Goal: Transaction & Acquisition: Obtain resource

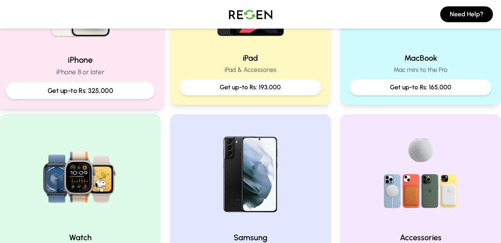
scroll to position [238, 0]
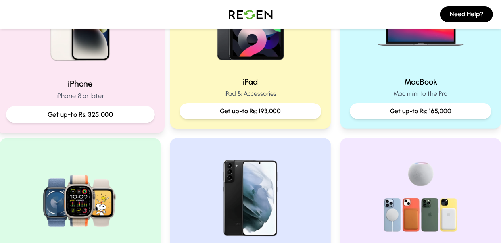
click at [66, 113] on p "Get up-to Rs: 325,000" at bounding box center [80, 115] width 135 height 10
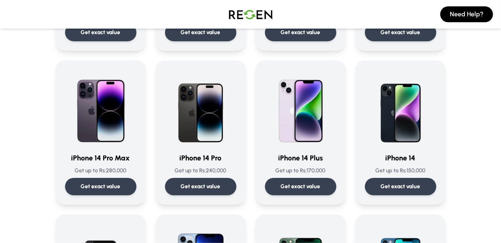
scroll to position [198, 0]
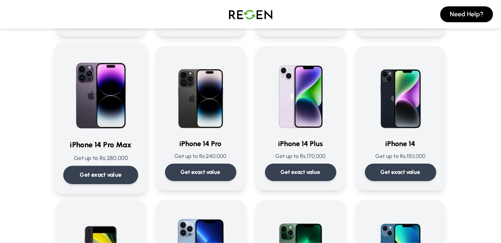
click at [82, 173] on p "Get exact value" at bounding box center [101, 175] width 42 height 8
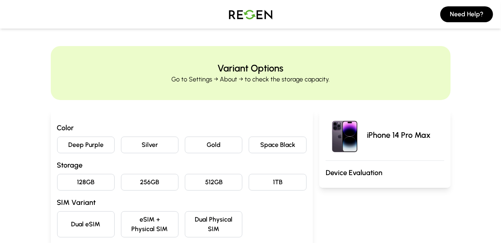
click at [121, 150] on button "Silver" at bounding box center [150, 144] width 58 height 17
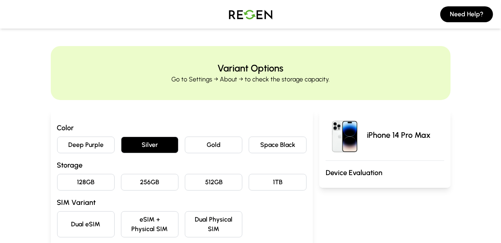
click at [147, 180] on button "256GB" at bounding box center [150, 182] width 58 height 17
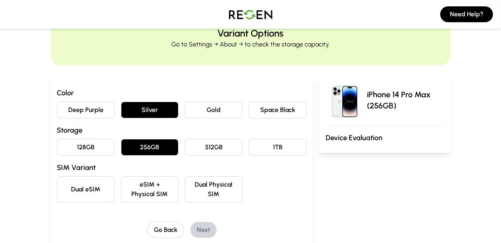
scroll to position [79, 0]
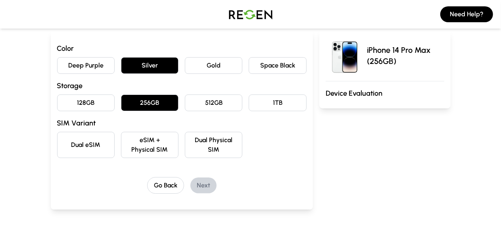
click at [185, 140] on button "Dual Physical SIM" at bounding box center [214, 145] width 58 height 26
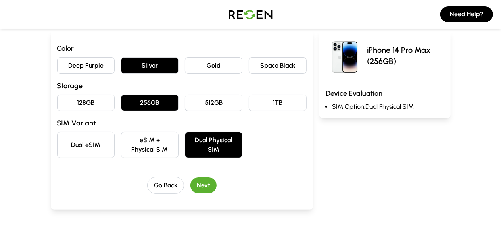
click at [194, 179] on button "Next" at bounding box center [203, 185] width 26 height 16
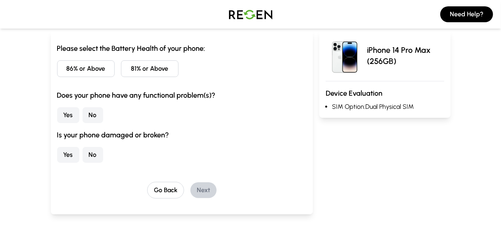
click at [57, 72] on button "86% or Above" at bounding box center [86, 68] width 58 height 17
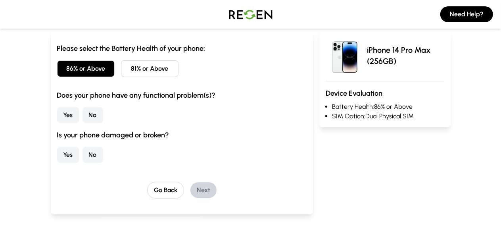
click at [83, 116] on button "No" at bounding box center [93, 115] width 21 height 16
click at [83, 158] on button "No" at bounding box center [93, 155] width 21 height 16
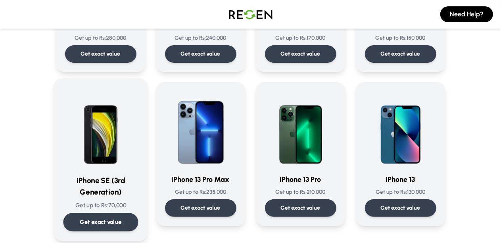
scroll to position [317, 0]
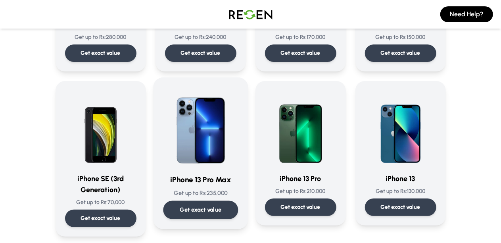
click at [173, 185] on h3 "iPhone 13 Pro Max" at bounding box center [200, 180] width 75 height 12
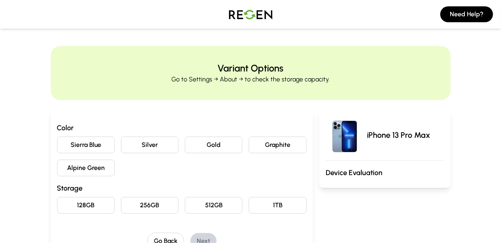
click at [57, 202] on button "128GB" at bounding box center [86, 205] width 58 height 17
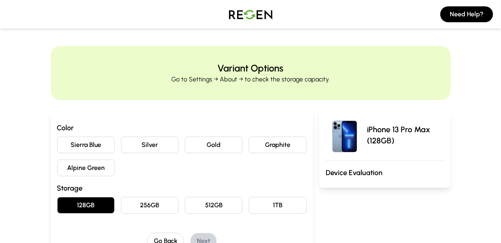
click at [290, 149] on button "Graphite" at bounding box center [278, 144] width 58 height 17
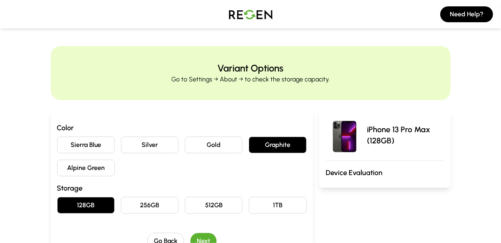
click at [213, 145] on button "Gold" at bounding box center [214, 144] width 58 height 17
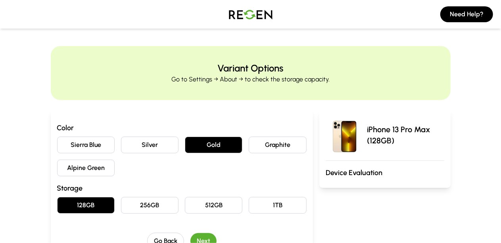
click at [148, 142] on button "Silver" at bounding box center [150, 144] width 58 height 17
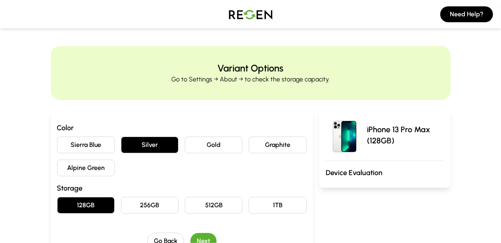
click at [57, 140] on button "Sierra Blue" at bounding box center [86, 144] width 58 height 17
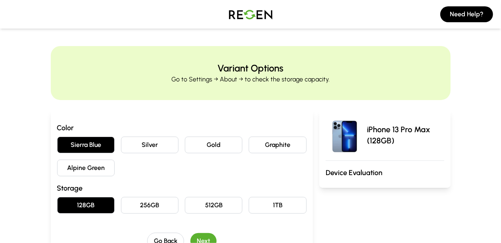
click at [57, 163] on button "Alpine Green" at bounding box center [86, 168] width 58 height 17
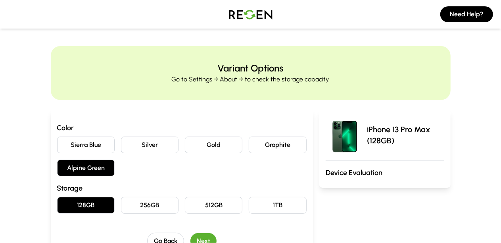
click at [140, 143] on button "Silver" at bounding box center [150, 144] width 58 height 17
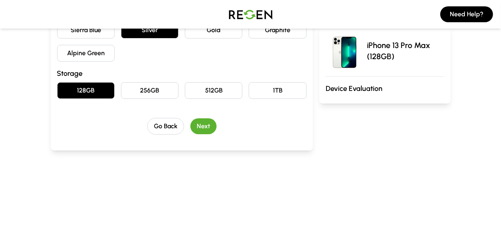
scroll to position [119, 0]
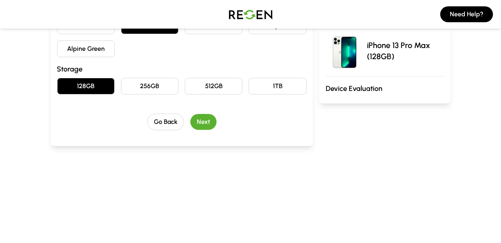
click at [190, 120] on button "Next" at bounding box center [203, 122] width 26 height 16
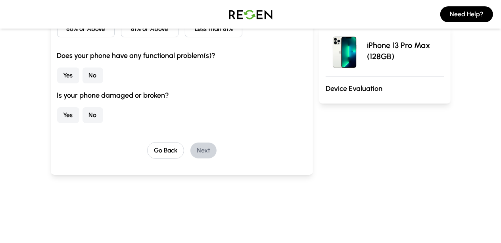
click at [83, 75] on button "No" at bounding box center [93, 75] width 21 height 16
click at [83, 115] on button "No" at bounding box center [93, 115] width 21 height 16
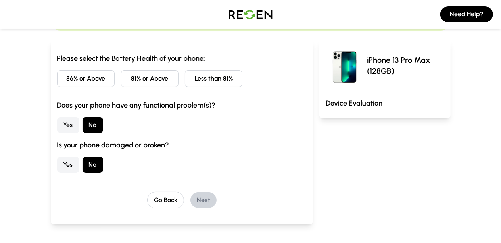
scroll to position [40, 0]
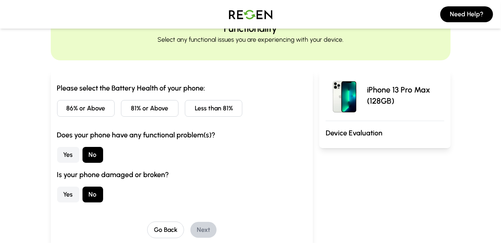
click at [57, 111] on button "86% or Above" at bounding box center [86, 108] width 58 height 17
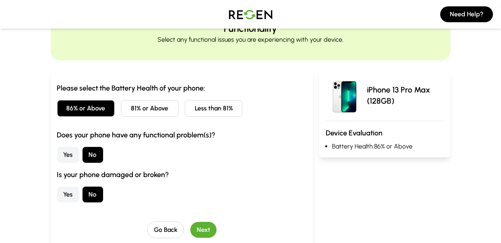
click at [190, 229] on button "Next" at bounding box center [203, 230] width 26 height 16
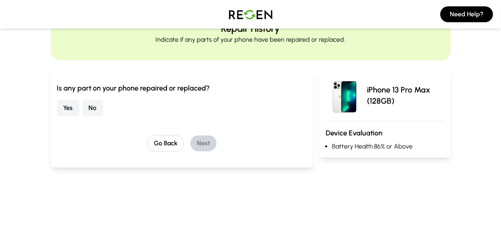
click at [57, 107] on button "Yes" at bounding box center [68, 108] width 22 height 16
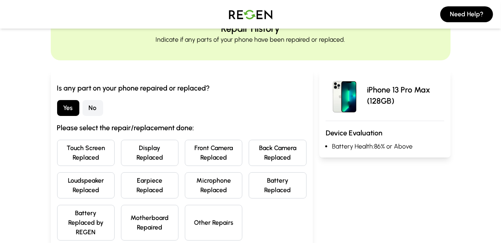
click at [57, 102] on button "Yes" at bounding box center [68, 108] width 22 height 16
click at [83, 110] on button "No" at bounding box center [93, 108] width 21 height 16
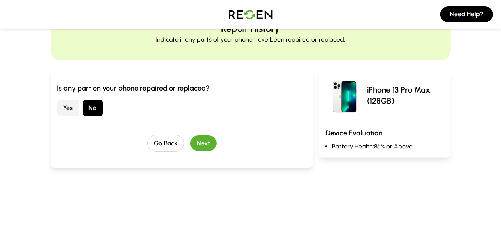
click at [190, 141] on button "Next" at bounding box center [203, 143] width 26 height 16
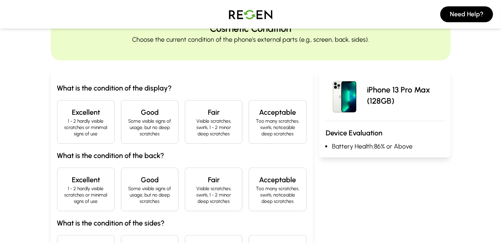
click at [64, 114] on h4 "Excellent" at bounding box center [86, 112] width 44 height 11
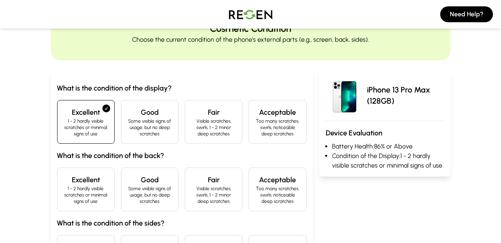
click at [64, 177] on h4 "Excellent" at bounding box center [86, 179] width 44 height 11
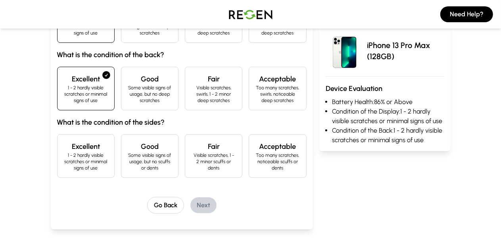
scroll to position [159, 0]
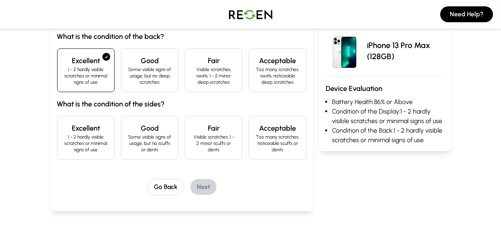
click at [64, 134] on p "1 - 2 hardly visible scratches or minimal signs of use" at bounding box center [86, 143] width 44 height 19
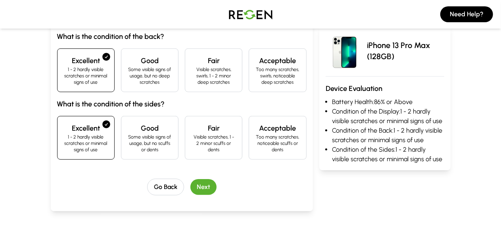
click at [190, 179] on button "Next" at bounding box center [203, 187] width 26 height 16
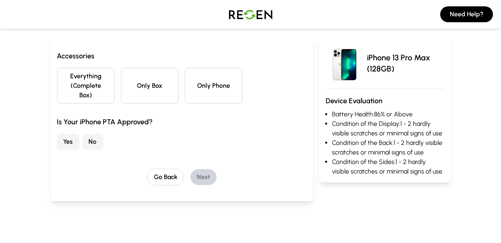
click at [193, 90] on button "Only Phone" at bounding box center [214, 86] width 58 height 36
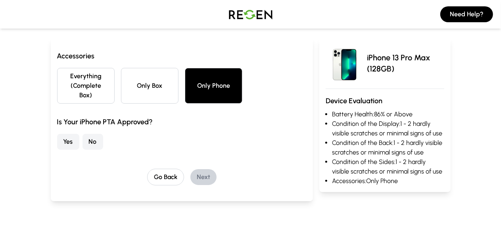
click at [57, 134] on button "Yes" at bounding box center [68, 142] width 22 height 16
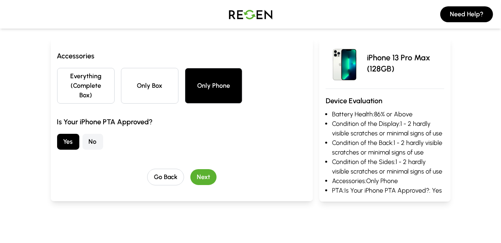
click at [190, 169] on button "Next" at bounding box center [203, 177] width 26 height 16
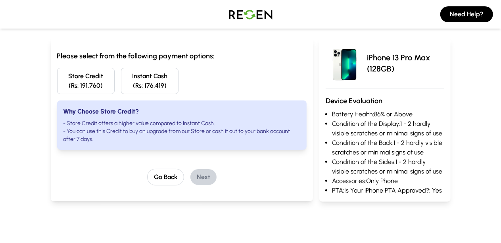
click at [121, 81] on button "Instant Cash (Rs: 176,419)" at bounding box center [150, 81] width 58 height 26
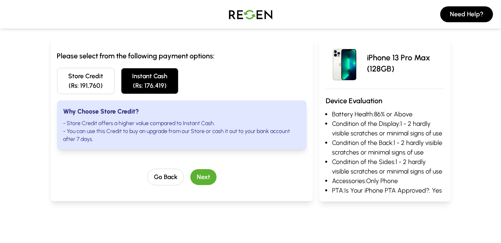
click at [190, 171] on button "Next" at bounding box center [203, 177] width 26 height 16
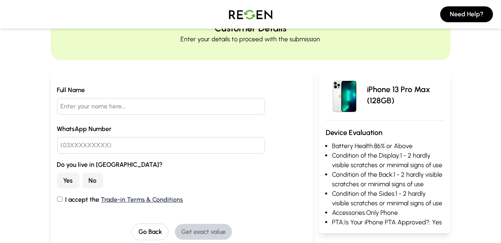
scroll to position [0, 0]
